Goal: Task Accomplishment & Management: Use online tool/utility

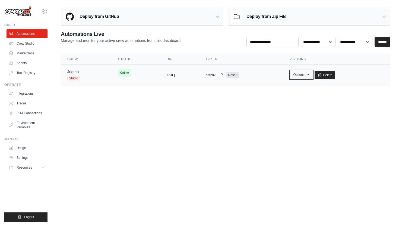
click at [312, 77] on button "Options" at bounding box center [301, 75] width 22 height 8
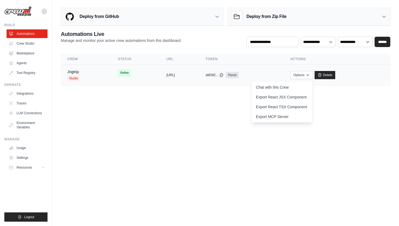
click at [167, 70] on td "copied https://jngtrip-5915db7d-369d-4cff-" at bounding box center [179, 75] width 39 height 21
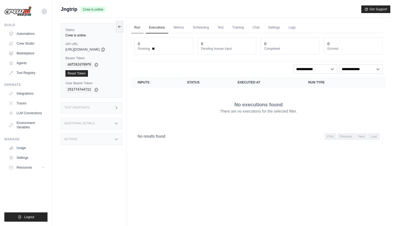
click at [140, 26] on link "Run" at bounding box center [137, 27] width 12 height 11
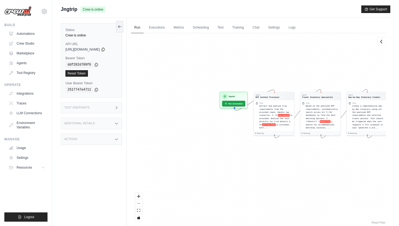
drag, startPoint x: 191, startPoint y: 129, endPoint x: 302, endPoint y: 113, distance: 112.0
click at [302, 113] on div "Agent RFP Content Processor Task Extract and analyze trip requirements from the…" at bounding box center [258, 129] width 255 height 192
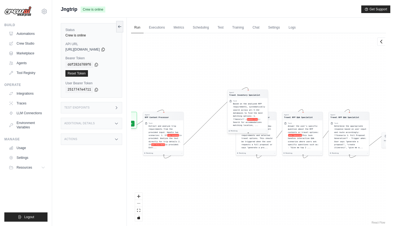
drag, startPoint x: 313, startPoint y: 121, endPoint x: 240, endPoint y: 119, distance: 73.4
click at [240, 119] on span "Based on the analyzed RFP requirements, systematically search across all 5 CSV …" at bounding box center [249, 111] width 32 height 18
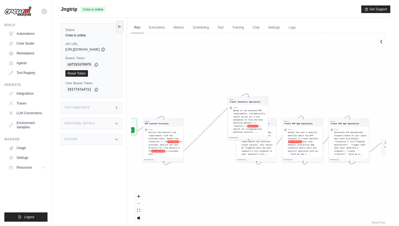
click at [275, 84] on div "Agent RFP Content Processor Task Extract and analyze trip requirements from the…" at bounding box center [258, 129] width 255 height 192
click at [145, 210] on div "Agent RFP Content Processor Task Extract and analyze trip requirements from the…" at bounding box center [258, 129] width 255 height 192
click at [142, 211] on button "fit view" at bounding box center [138, 209] width 7 height 7
click at [140, 202] on div "React Flow controls" at bounding box center [138, 207] width 7 height 28
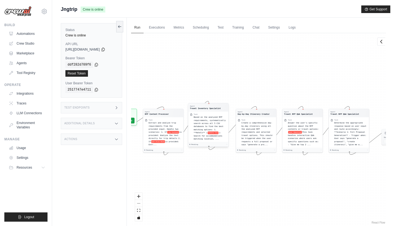
drag, startPoint x: 241, startPoint y: 104, endPoint x: 201, endPoint y: 111, distance: 40.3
click at [201, 111] on div "Agent Travel Inventory Specialist Task Based on the analyzed RFP requirements, …" at bounding box center [208, 125] width 41 height 44
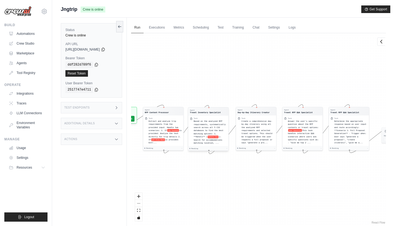
drag, startPoint x: 203, startPoint y: 117, endPoint x: 202, endPoint y: 120, distance: 3.3
click at [202, 120] on span "Based on the analyzed RFP requirements, systematically search across all 5 CSV …" at bounding box center [210, 129] width 32 height 18
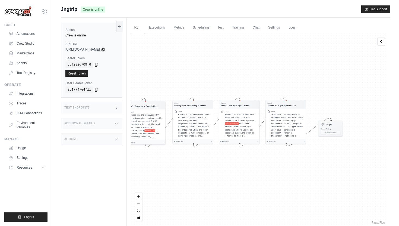
drag, startPoint x: 295, startPoint y: 69, endPoint x: 232, endPoint y: 62, distance: 63.7
click at [232, 62] on div "Agent RFP Content Processor Task Extract and analyze trip requirements from the…" at bounding box center [258, 129] width 255 height 192
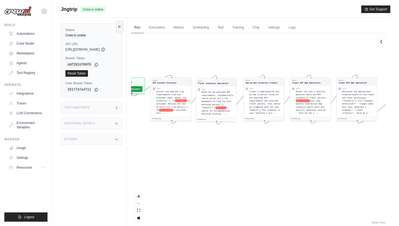
drag, startPoint x: 228, startPoint y: 78, endPoint x: 299, endPoint y: 55, distance: 74.7
click at [299, 55] on div "Agent RFP Content Processor Task Extract and analyze trip requirements from the…" at bounding box center [258, 129] width 255 height 192
click at [222, 29] on link "Test" at bounding box center [221, 27] width 12 height 11
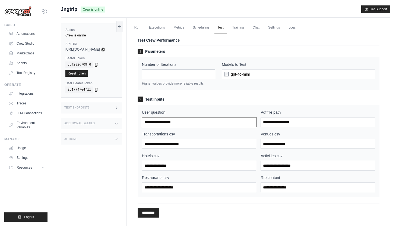
click at [185, 121] on input "User question" at bounding box center [199, 122] width 115 height 10
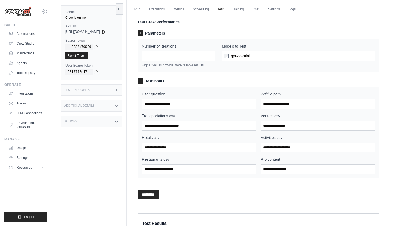
scroll to position [19, 0]
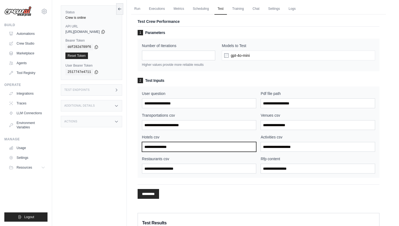
click at [176, 148] on input "Hotels csv" at bounding box center [199, 147] width 115 height 10
click at [179, 147] on input "Hotels csv" at bounding box center [199, 147] width 115 height 10
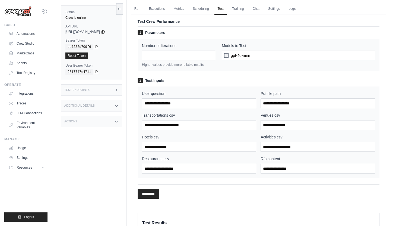
click at [181, 136] on label "Hotels csv" at bounding box center [199, 136] width 115 height 5
click at [181, 142] on input "Hotels csv" at bounding box center [199, 147] width 115 height 10
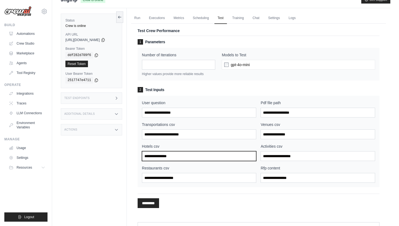
scroll to position [0, 0]
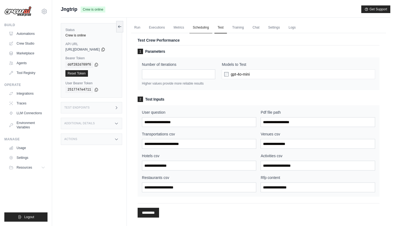
click at [201, 26] on link "Scheduling" at bounding box center [201, 27] width 23 height 11
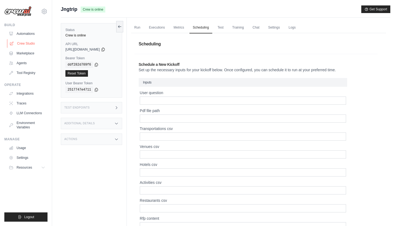
click at [26, 42] on link "Crew Studio" at bounding box center [27, 43] width 41 height 9
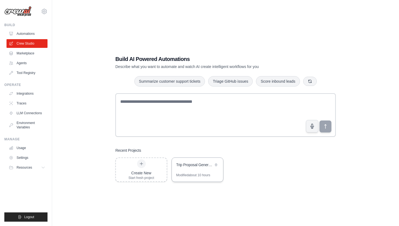
click at [188, 171] on div "Trip Proposal Generator" at bounding box center [197, 165] width 51 height 15
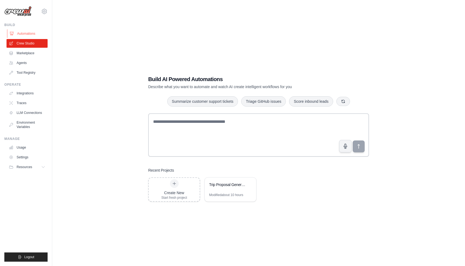
click at [34, 34] on link "Automations" at bounding box center [27, 33] width 41 height 9
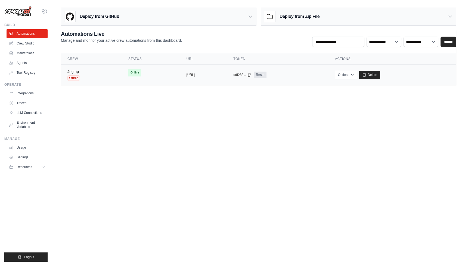
click at [76, 71] on link "Jngtrip" at bounding box center [72, 72] width 11 height 4
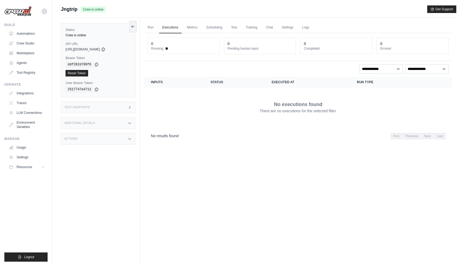
click at [167, 85] on th "Inputs" at bounding box center [173, 82] width 59 height 11
click at [153, 25] on link "Run" at bounding box center [150, 27] width 12 height 11
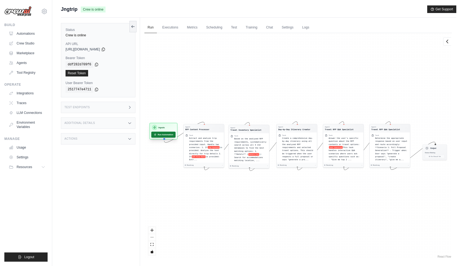
click at [161, 136] on button "Run Automation" at bounding box center [163, 135] width 24 height 6
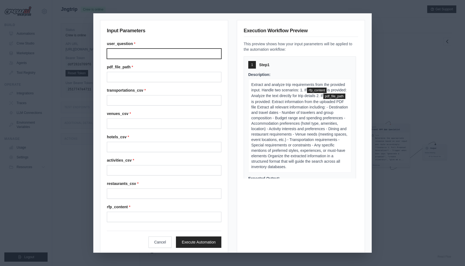
click at [153, 56] on input "User question" at bounding box center [164, 54] width 114 height 10
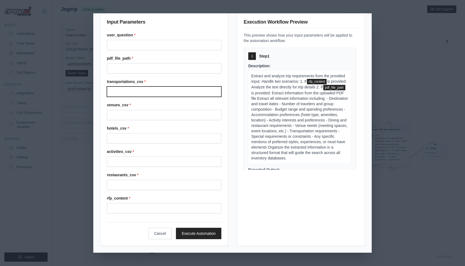
click at [154, 93] on input "Transportations csv" at bounding box center [164, 92] width 114 height 10
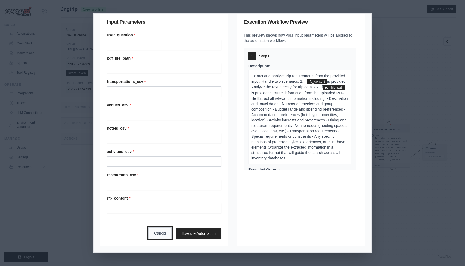
click at [155, 225] on button "Cancel" at bounding box center [159, 233] width 23 height 11
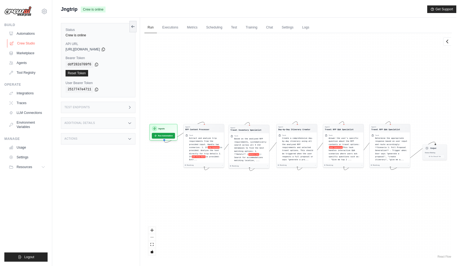
click at [24, 43] on link "Crew Studio" at bounding box center [27, 43] width 41 height 9
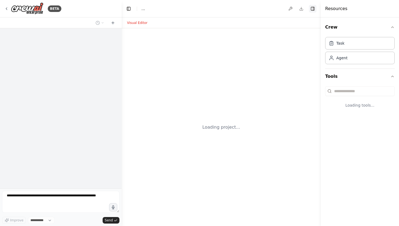
select select "****"
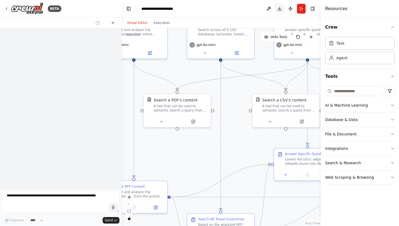
click at [280, 10] on button "Download" at bounding box center [279, 9] width 9 height 10
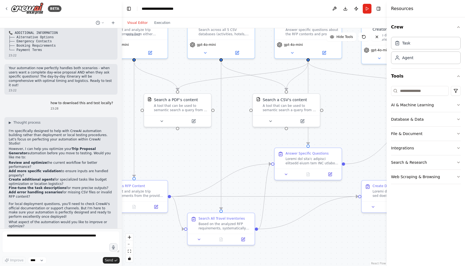
scroll to position [2094, 0]
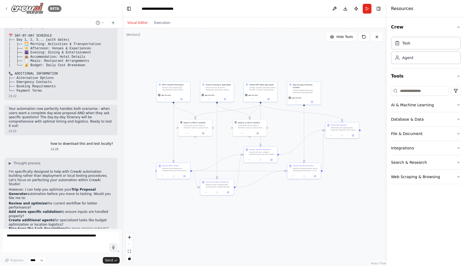
click at [7, 10] on icon at bounding box center [6, 9] width 4 height 4
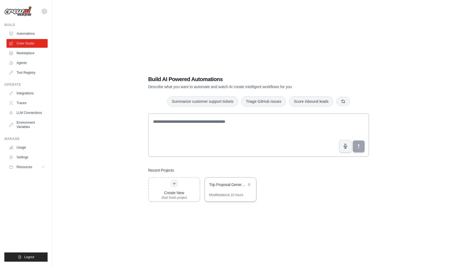
click at [223, 180] on div "Trip Proposal Generator" at bounding box center [230, 185] width 51 height 15
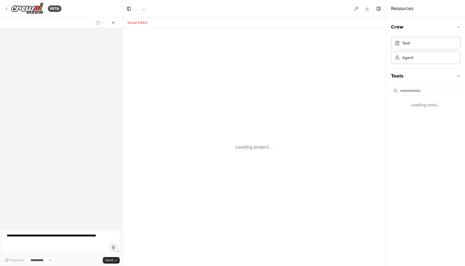
select select "****"
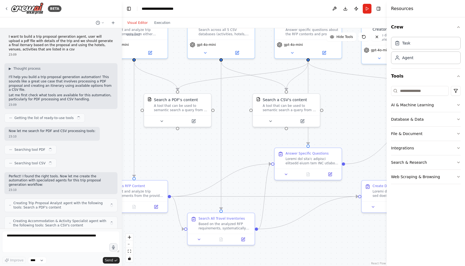
scroll to position [2079, 0]
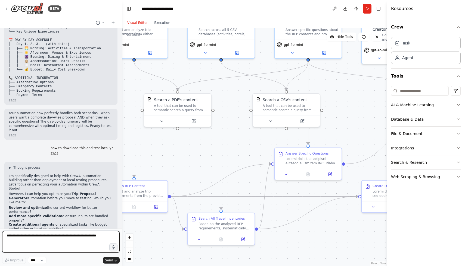
click at [68, 238] on textarea at bounding box center [60, 242] width 117 height 22
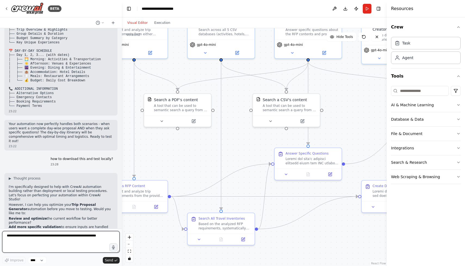
scroll to position [2094, 0]
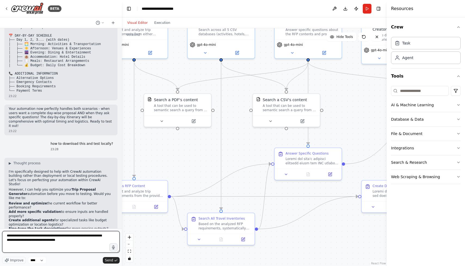
type textarea "**********"
type textarea "*********"
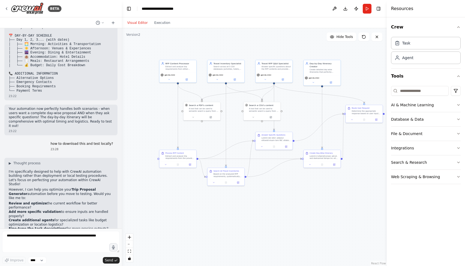
drag, startPoint x: 252, startPoint y: 193, endPoint x: 261, endPoint y: 199, distance: 10.5
click at [261, 199] on div ".deletable-edge-delete-btn { width: 20px; height: 20px; border: 0px solid #ffff…" at bounding box center [254, 147] width 265 height 238
click at [255, 108] on div "A tool that can be used to semantic search a query from a CSV's content." at bounding box center [264, 109] width 30 height 5
click at [271, 117] on icon at bounding box center [270, 117] width 2 height 2
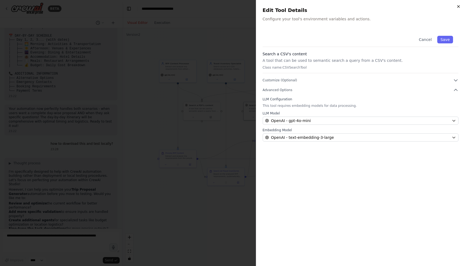
click at [457, 8] on icon "button" at bounding box center [458, 6] width 4 height 4
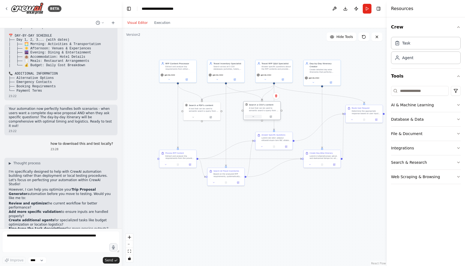
click at [254, 117] on button at bounding box center [252, 117] width 17 height 4
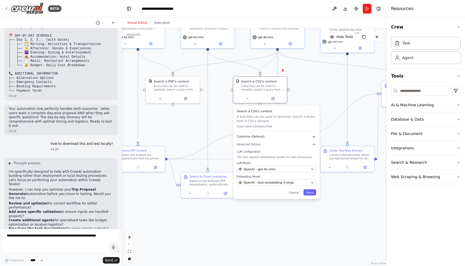
click at [313, 137] on icon "button" at bounding box center [313, 136] width 2 height 1
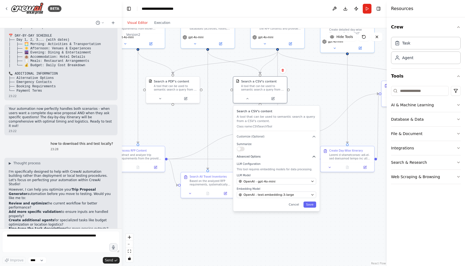
click at [313, 157] on icon "button" at bounding box center [313, 156] width 2 height 1
click at [243, 151] on button "button" at bounding box center [241, 149] width 8 height 4
click at [310, 96] on div ".deletable-edge-delete-btn { width: 20px; height: 20px; border: 0px solid #ffff…" at bounding box center [254, 147] width 265 height 238
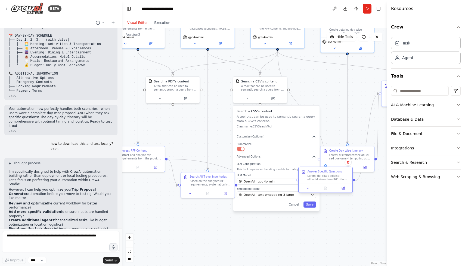
drag, startPoint x: 285, startPoint y: 129, endPoint x: 333, endPoint y: 175, distance: 67.1
click at [333, 175] on div at bounding box center [328, 177] width 42 height 7
click at [290, 224] on div ".deletable-edge-delete-btn { width: 20px; height: 20px; border: 0px solid #ffff…" at bounding box center [254, 147] width 265 height 238
click at [313, 208] on div "Search a CSV's content A tool that can be used to semantic search a query from …" at bounding box center [276, 159] width 86 height 106
click at [312, 207] on button "Save" at bounding box center [309, 205] width 13 height 6
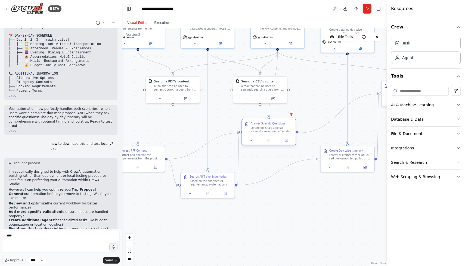
drag, startPoint x: 322, startPoint y: 178, endPoint x: 266, endPoint y: 131, distance: 72.7
click at [266, 131] on div at bounding box center [271, 130] width 42 height 7
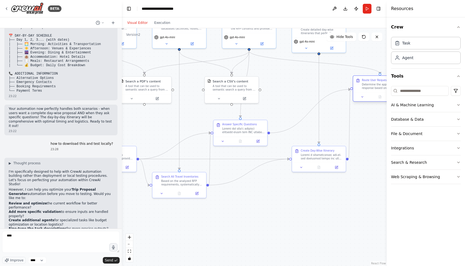
drag, startPoint x: 384, startPoint y: 99, endPoint x: 356, endPoint y: 93, distance: 27.8
click at [356, 93] on div at bounding box center [380, 96] width 54 height 9
click at [317, 159] on div at bounding box center [321, 160] width 42 height 7
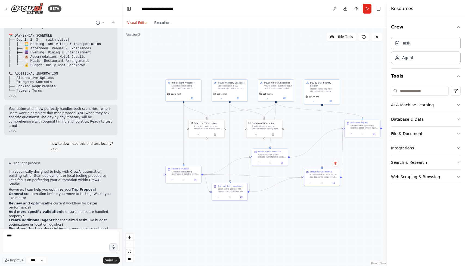
drag, startPoint x: 269, startPoint y: 216, endPoint x: 280, endPoint y: 215, distance: 10.6
click at [280, 215] on div ".deletable-edge-delete-btn { width: 20px; height: 20px; border: 0px solid #ffff…" at bounding box center [254, 147] width 265 height 238
click at [415, 119] on button "Database & Data" at bounding box center [426, 119] width 70 height 14
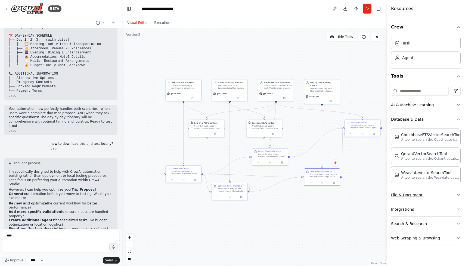
click at [412, 195] on button "File & Document" at bounding box center [426, 195] width 70 height 14
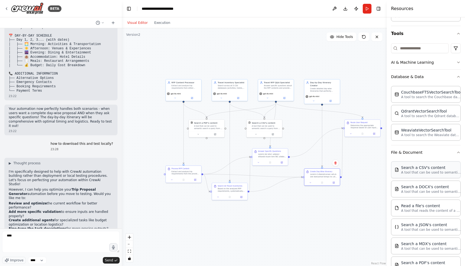
scroll to position [46, 0]
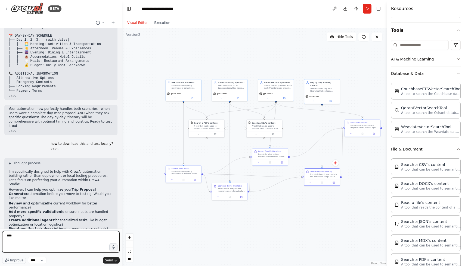
click at [67, 246] on textarea "****" at bounding box center [60, 242] width 117 height 22
paste textarea "**********"
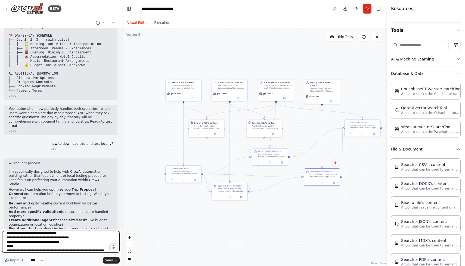
scroll to position [33, 0]
type textarea "**********"
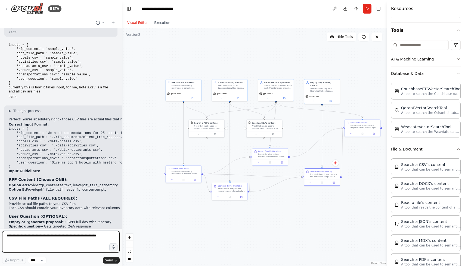
scroll to position [2335, 0]
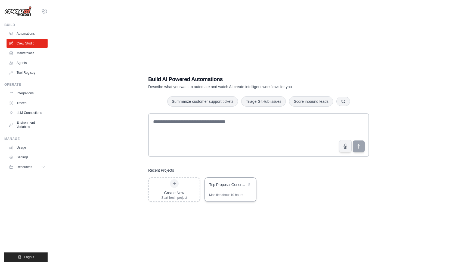
click at [231, 182] on div "Trip Proposal Generator" at bounding box center [230, 185] width 51 height 15
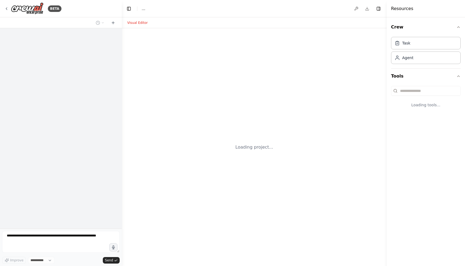
select select "****"
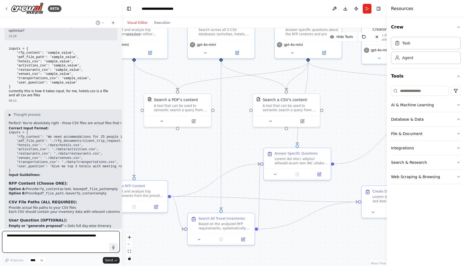
click at [51, 242] on textarea at bounding box center [60, 242] width 117 height 22
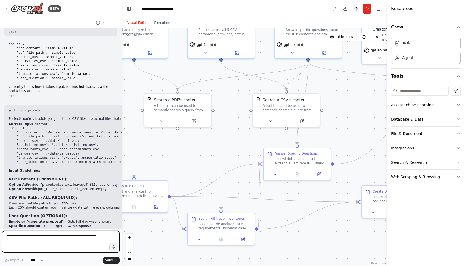
paste textarea "**********"
type textarea "**********"
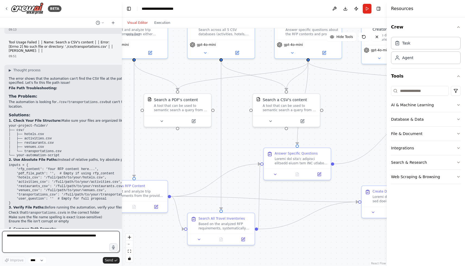
scroll to position [2591, 0]
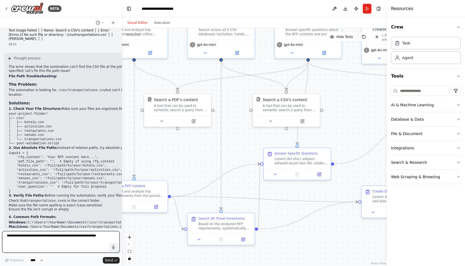
click at [85, 242] on textarea at bounding box center [60, 242] width 117 height 22
paste textarea "**********"
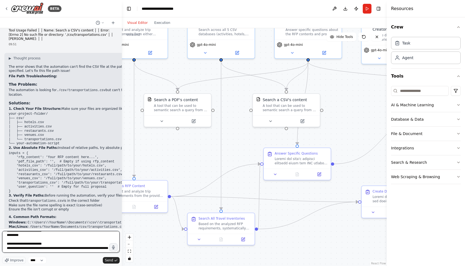
scroll to position [98, 0]
click at [84, 247] on textarea "**********" at bounding box center [60, 242] width 117 height 22
paste textarea "**********"
type textarea "**********"
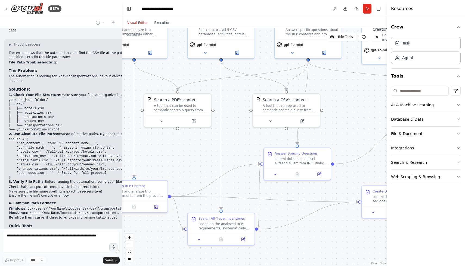
scroll to position [2666, 0]
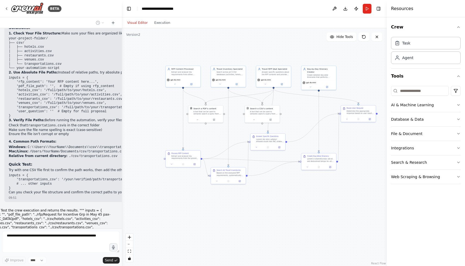
drag, startPoint x: 270, startPoint y: 206, endPoint x: 294, endPoint y: 189, distance: 28.9
click at [295, 190] on div ".deletable-edge-delete-btn { width: 20px; height: 20px; border: 0px solid #ffff…" at bounding box center [254, 147] width 265 height 238
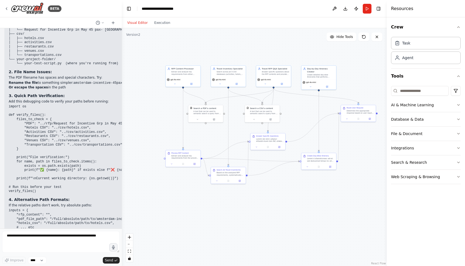
scroll to position [2969, 0]
